Goal: Find specific page/section: Find specific page/section

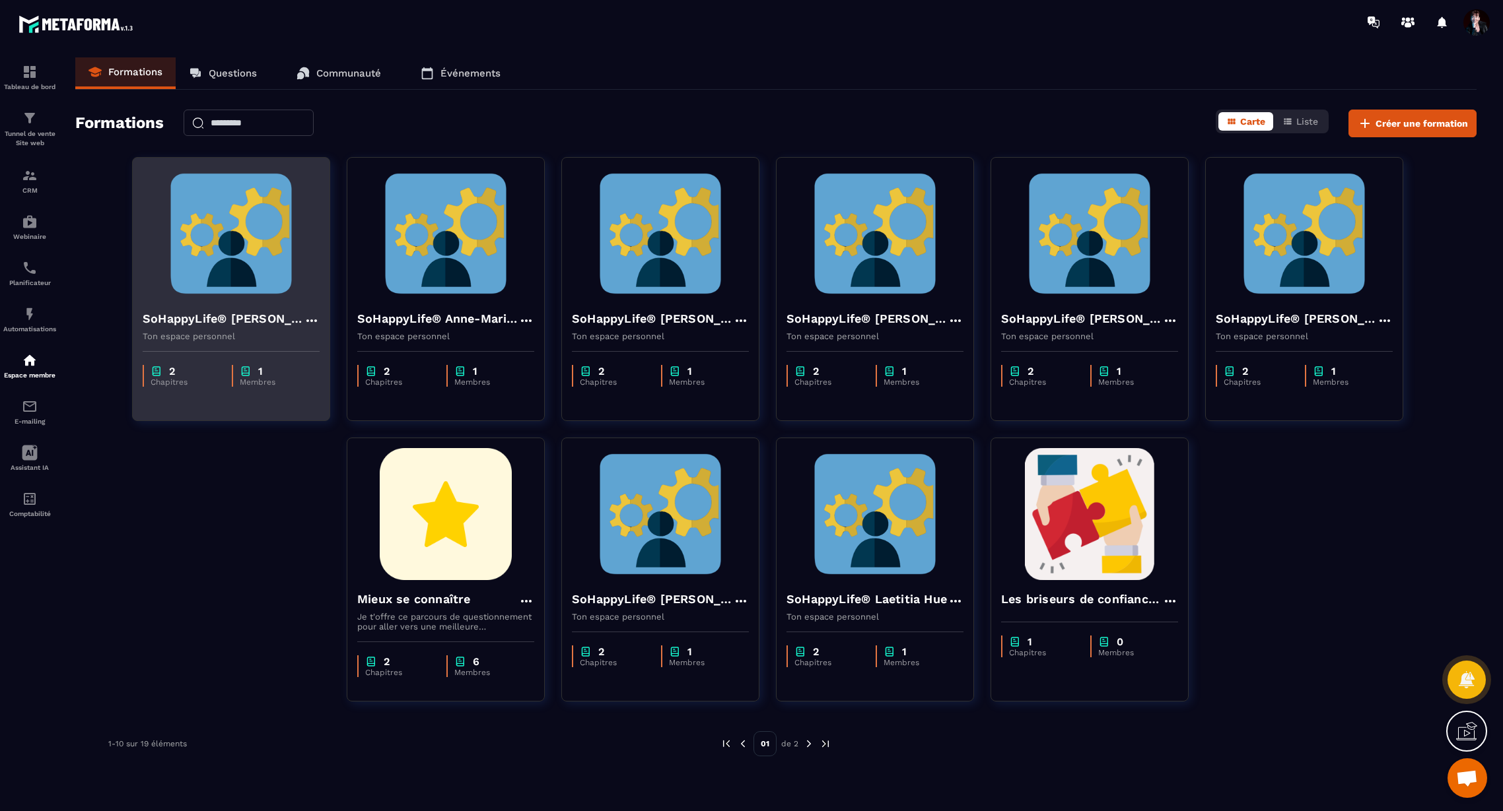
click at [257, 223] on img at bounding box center [231, 234] width 177 height 132
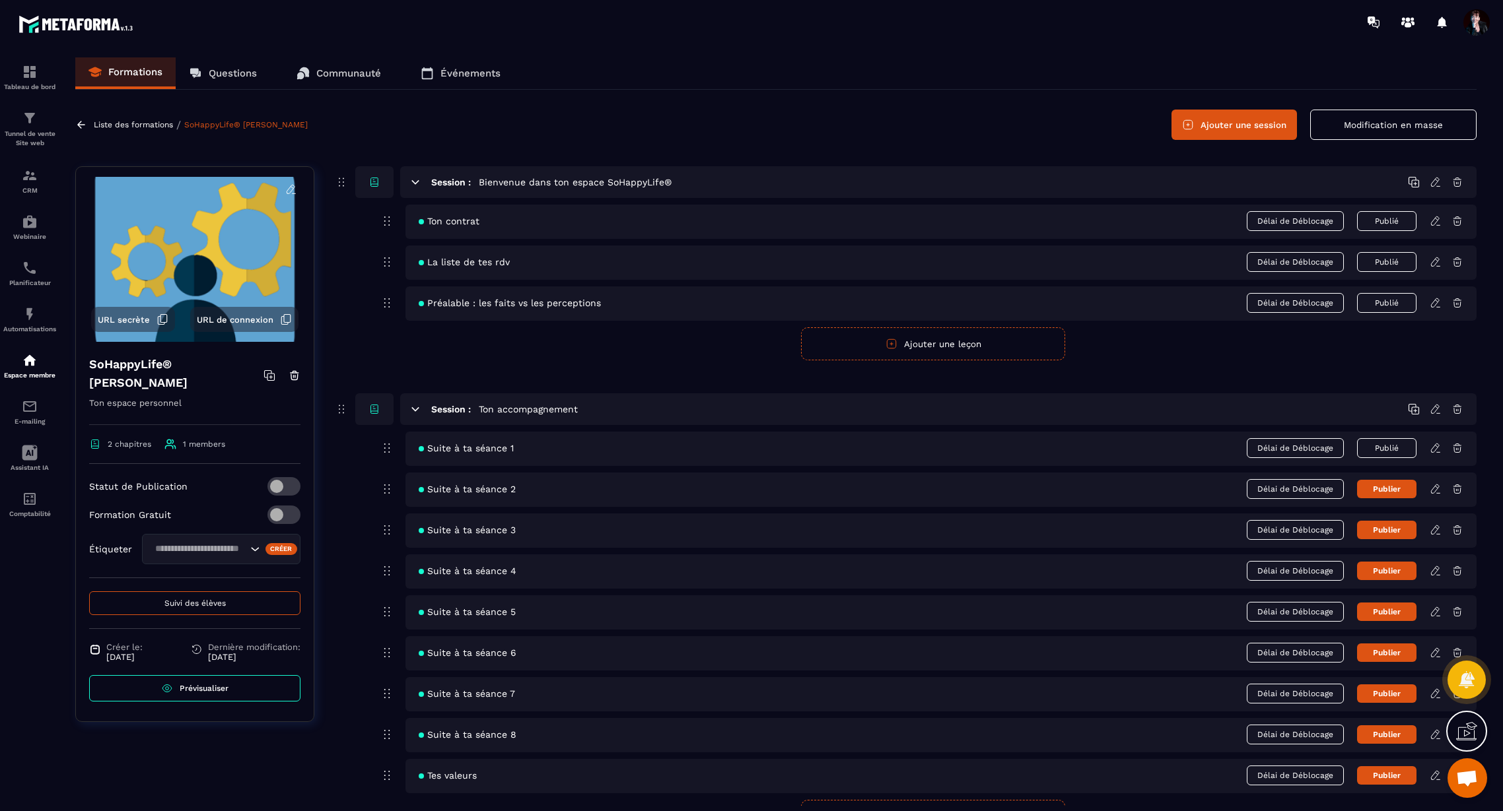
click at [226, 601] on button "Suivi des élèves" at bounding box center [194, 604] width 211 height 24
click at [208, 603] on span "Suivi des élèves" at bounding box center [194, 603] width 61 height 9
